Goal: Task Accomplishment & Management: Manage account settings

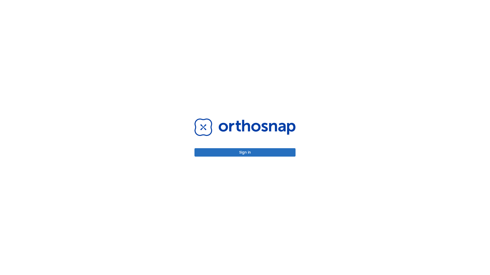
click at [245, 153] on button "Sign in" at bounding box center [244, 152] width 101 height 8
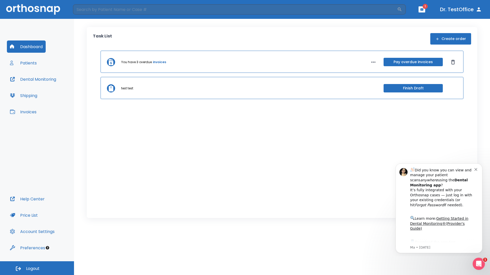
click at [37, 269] on span "Logout" at bounding box center [33, 269] width 14 height 6
